Goal: Task Accomplishment & Management: Manage account settings

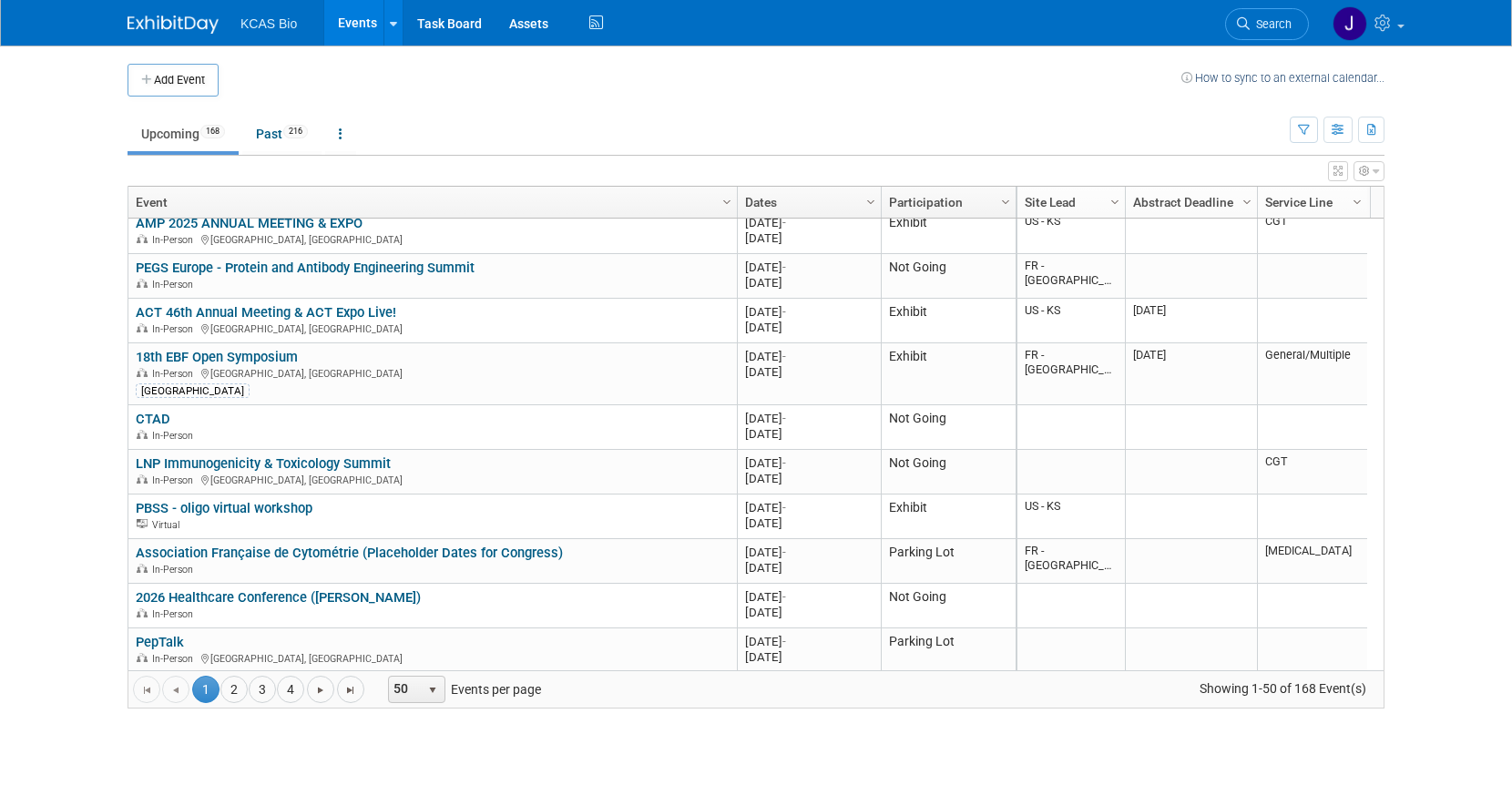
click at [213, 361] on link "18th EBF Open Symposium" at bounding box center [217, 356] width 162 height 17
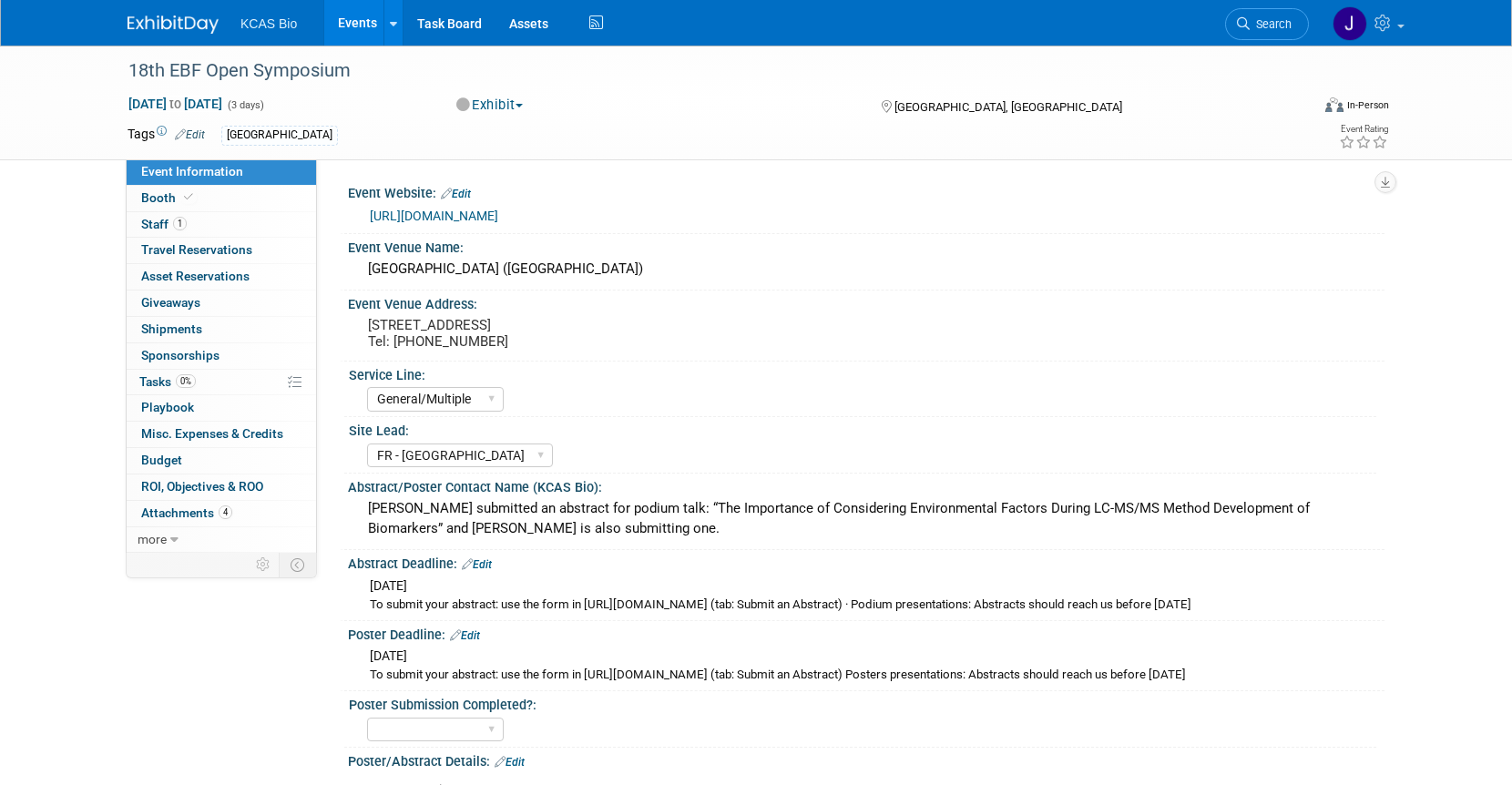
select select "General/Multiple"
select select "FR - [GEOGRAPHIC_DATA]"
click at [167, 218] on span "Staff 1" at bounding box center [164, 224] width 46 height 15
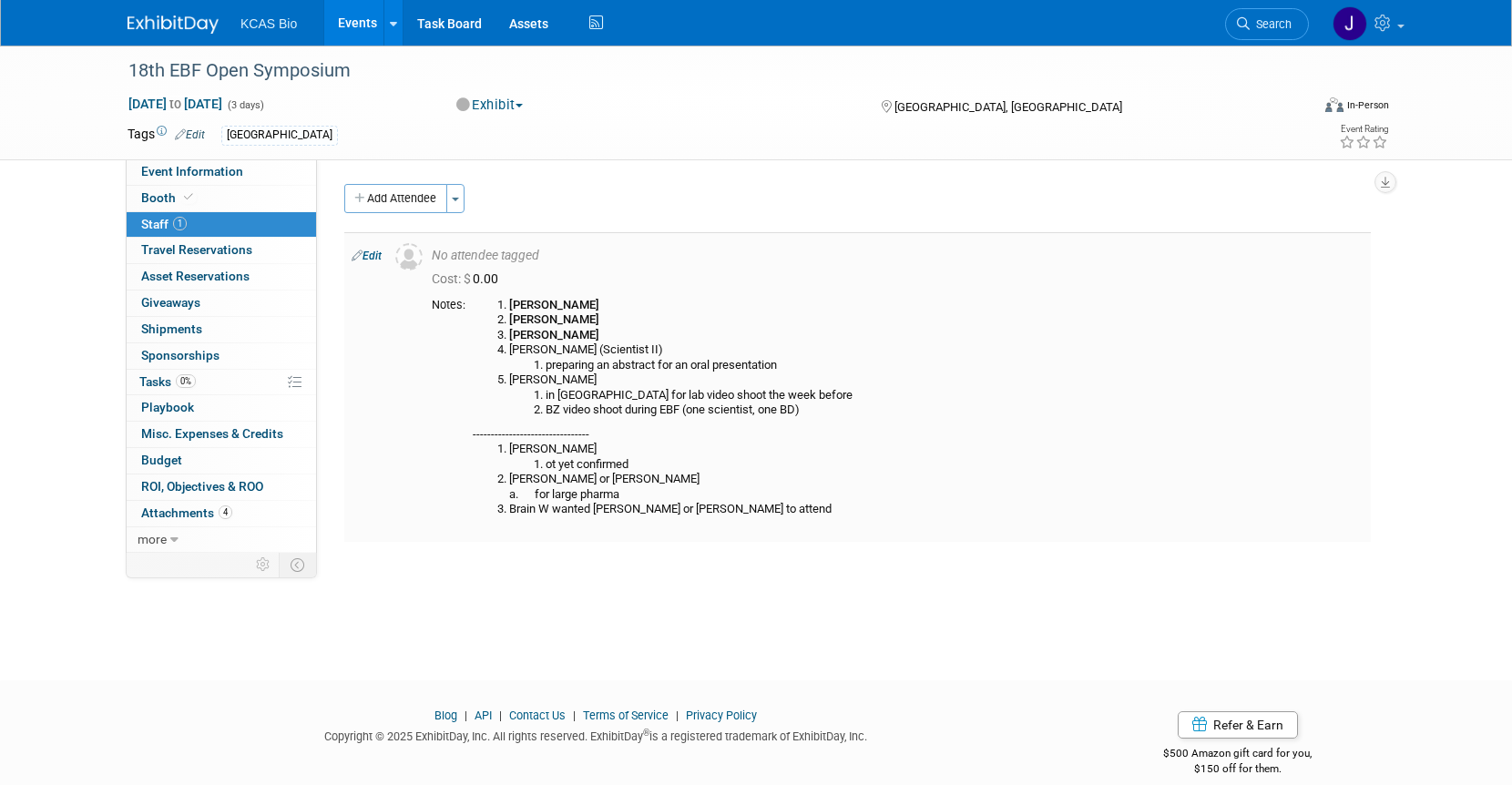
click at [369, 257] on link "Edit" at bounding box center [366, 256] width 30 height 13
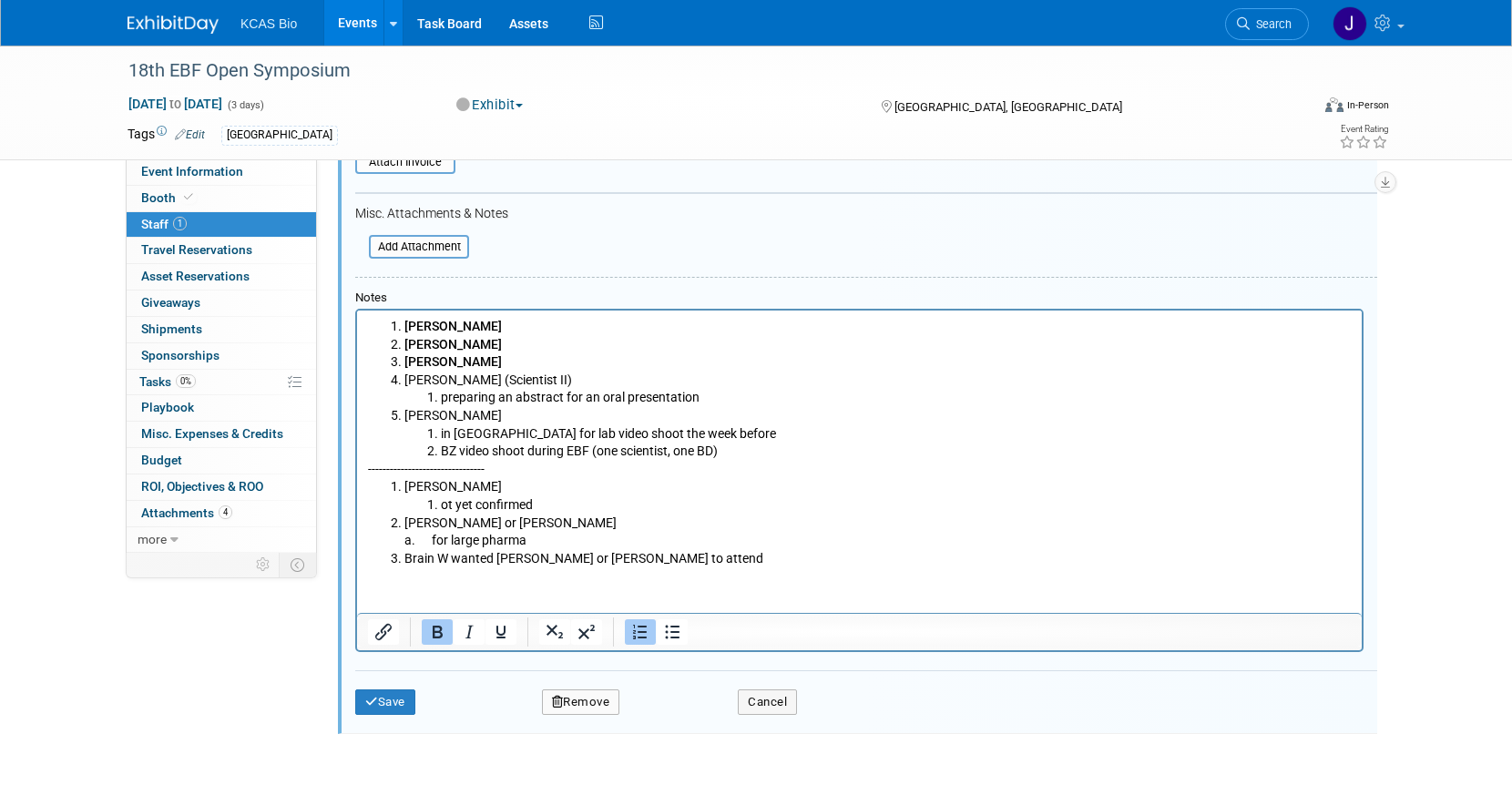
scroll to position [390, 0]
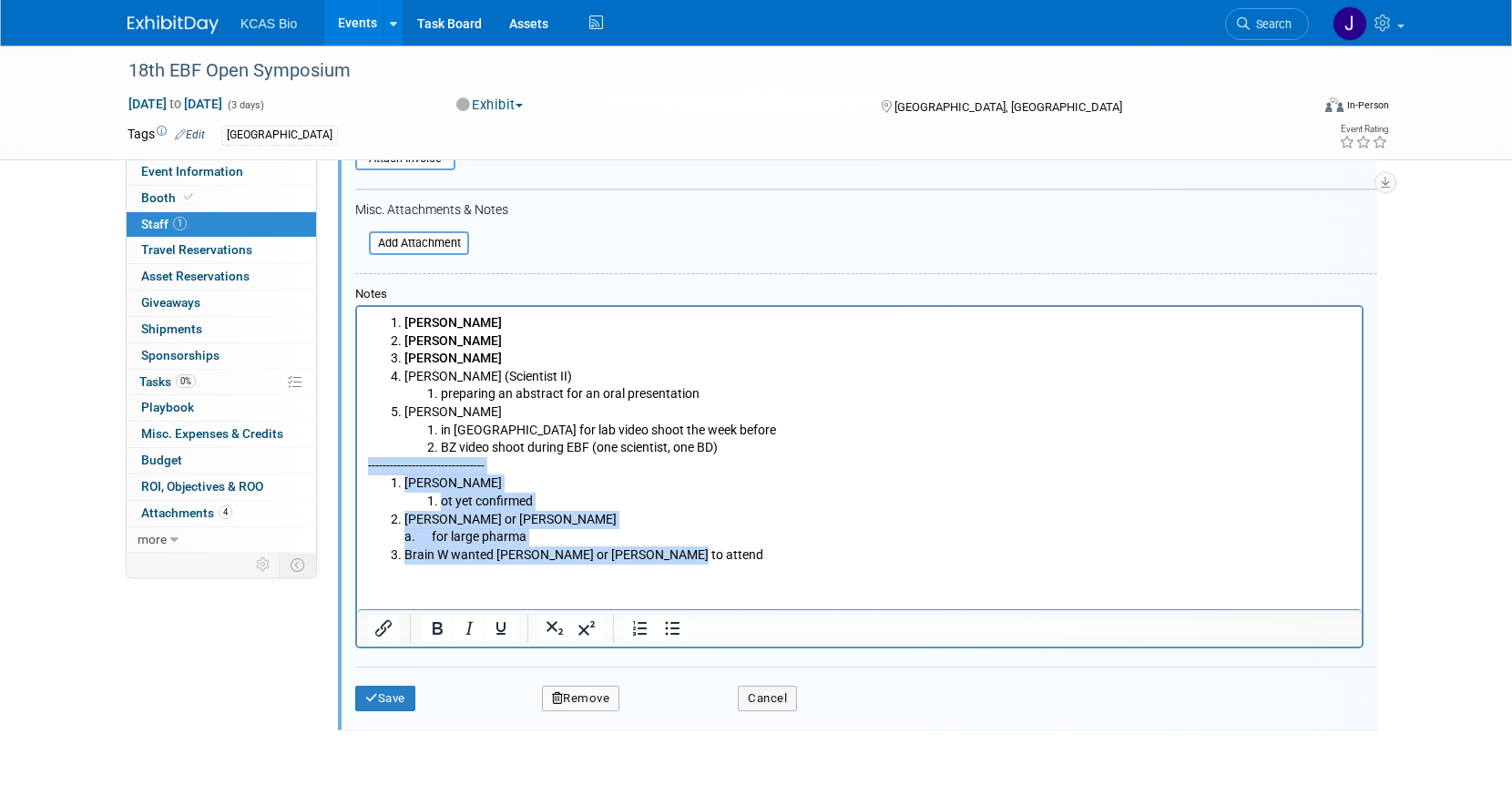
drag, startPoint x: 671, startPoint y: 551, endPoint x: 702, endPoint y: 777, distance: 228.1
click at [357, 469] on html "Charisse Grégoire Christine Blandine (Scientist II) preparing an abstract for a…" at bounding box center [860, 434] width 1005 height 257
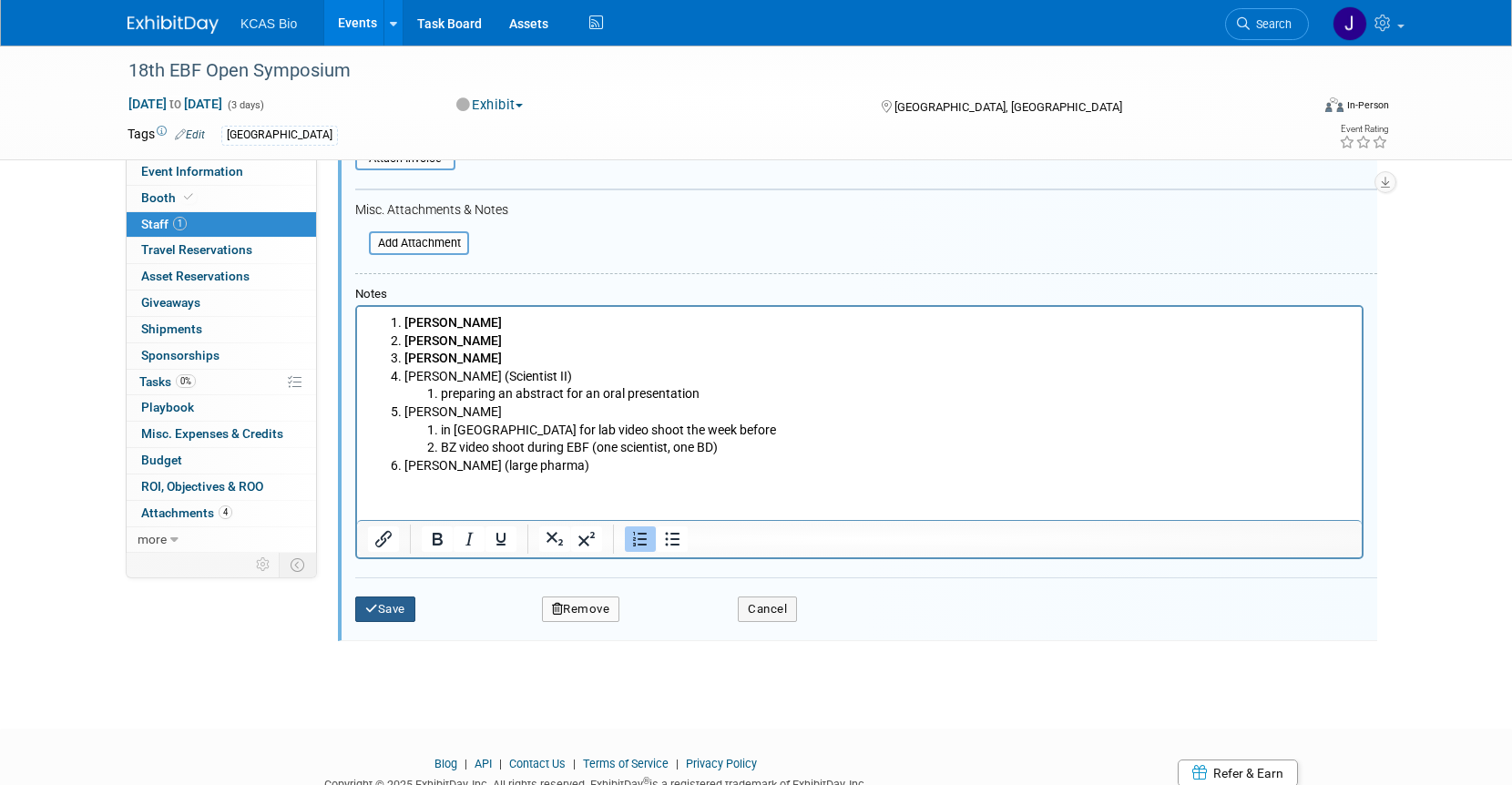
click at [386, 608] on button "Save" at bounding box center [386, 609] width 61 height 25
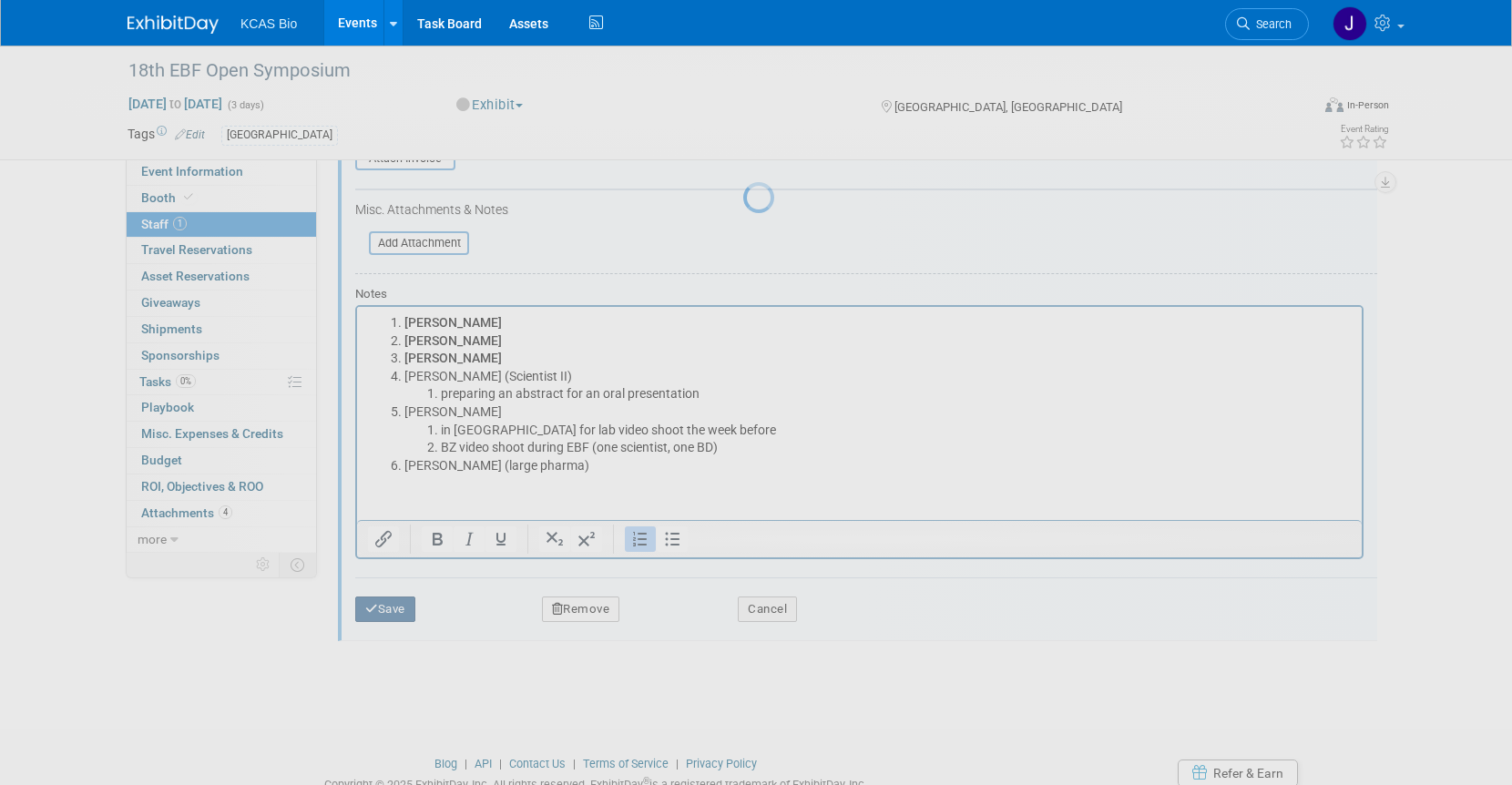
scroll to position [22, 0]
